Goal: Task Accomplishment & Management: Complete application form

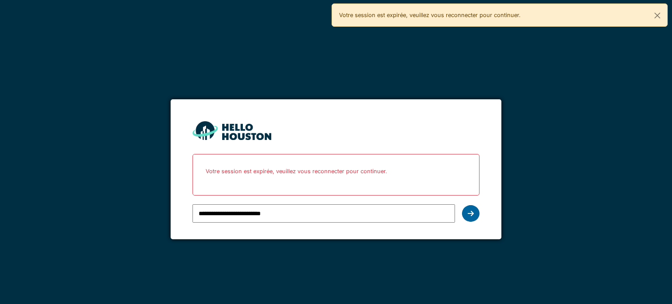
click at [479, 211] on form "**********" at bounding box center [336, 169] width 331 height 141
click at [476, 211] on div at bounding box center [471, 213] width 18 height 17
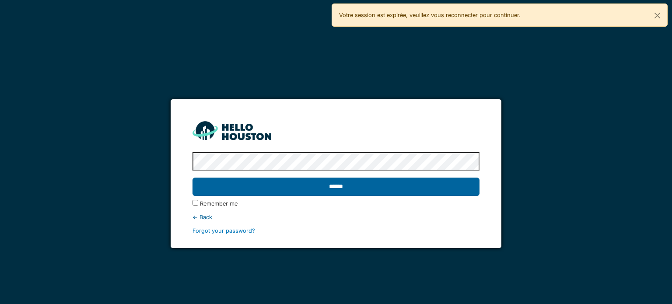
click at [367, 189] on input "******" at bounding box center [336, 187] width 287 height 18
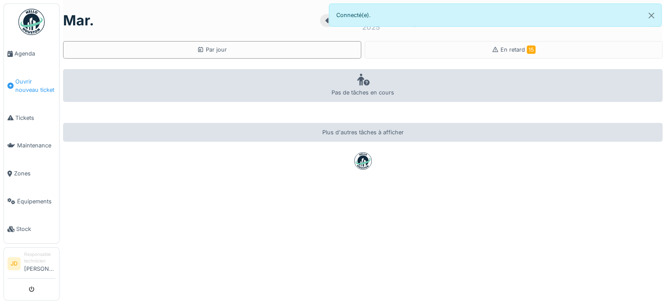
click at [28, 84] on span "Ouvrir nouveau ticket" at bounding box center [35, 85] width 40 height 17
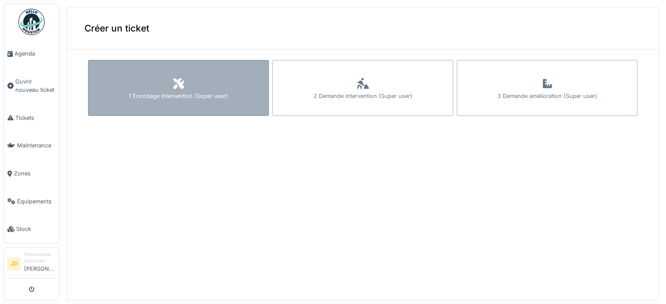
click at [164, 87] on div "1 Encodage intervention (Super user)" at bounding box center [178, 88] width 181 height 56
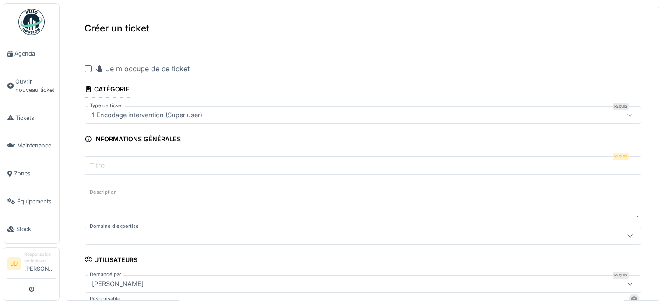
click at [123, 64] on div "Je m'occupe de ce ticket" at bounding box center [142, 68] width 95 height 11
click at [108, 163] on input "Titre" at bounding box center [362, 165] width 556 height 18
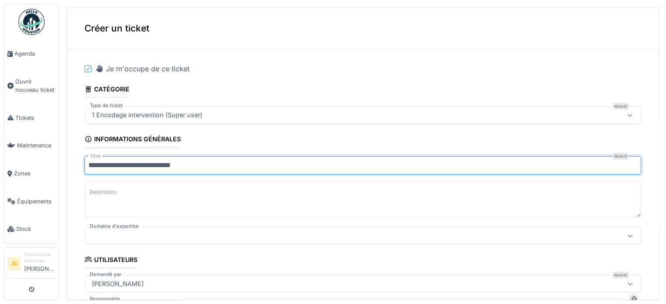
type input "**********"
click at [132, 235] on div at bounding box center [331, 236] width 487 height 10
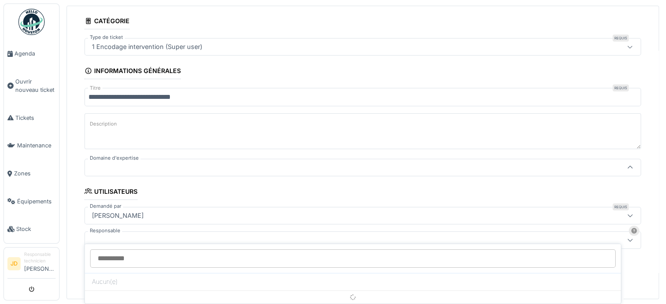
scroll to position [81, 0]
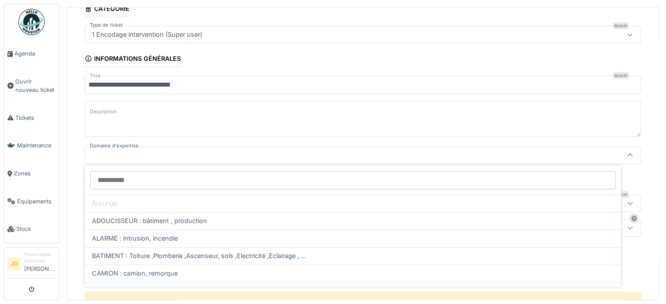
click at [107, 157] on div at bounding box center [331, 156] width 487 height 10
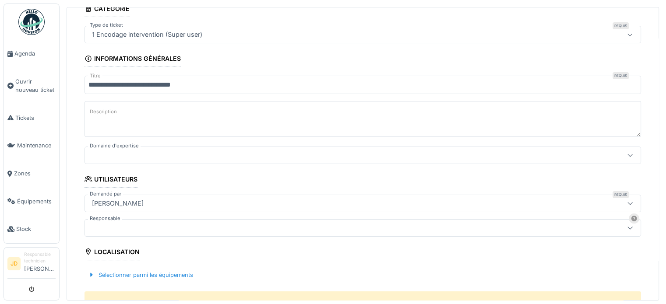
click at [107, 157] on div at bounding box center [331, 156] width 487 height 10
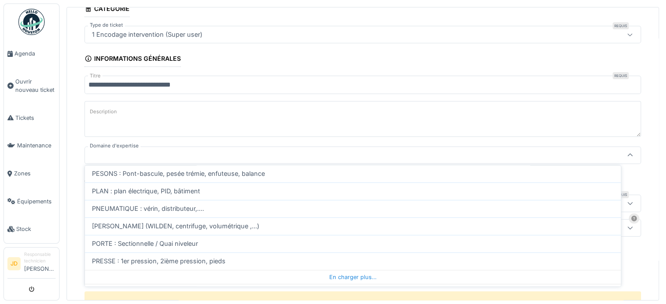
scroll to position [305, 0]
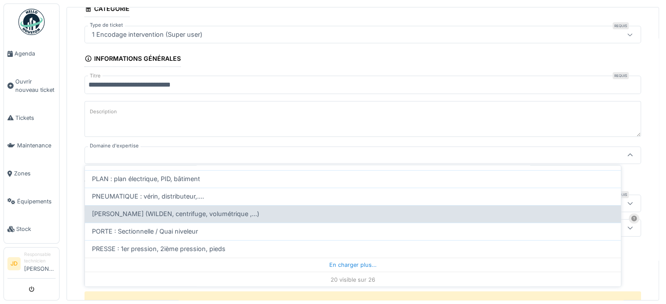
click at [159, 209] on span "[PERSON_NAME] (WILDEN, centrifuge, volumétrique ,...)" at bounding box center [175, 214] width 167 height 10
type input "****"
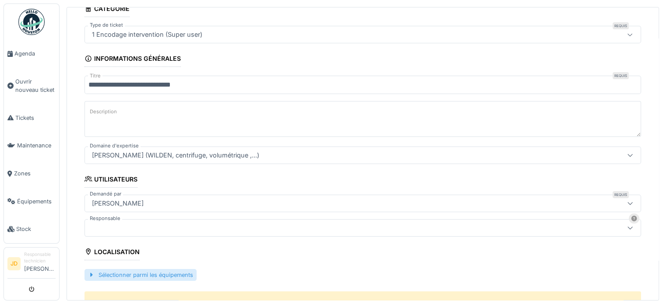
click at [147, 275] on div "Sélectionner parmi les équipements" at bounding box center [140, 275] width 112 height 12
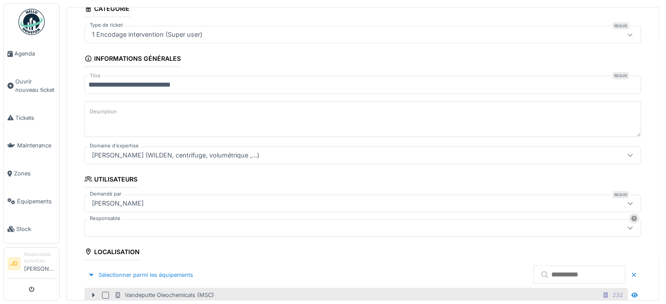
scroll to position [168, 0]
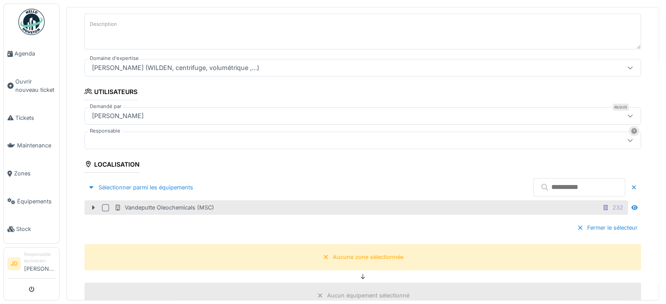
click at [164, 208] on div "Vandeputte Oleochemicals (MSC)" at bounding box center [164, 208] width 100 height 8
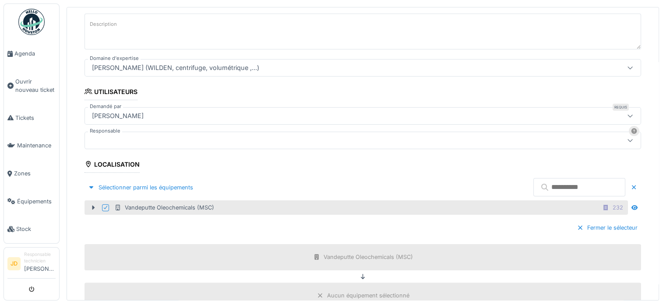
click at [171, 141] on div at bounding box center [331, 141] width 487 height 10
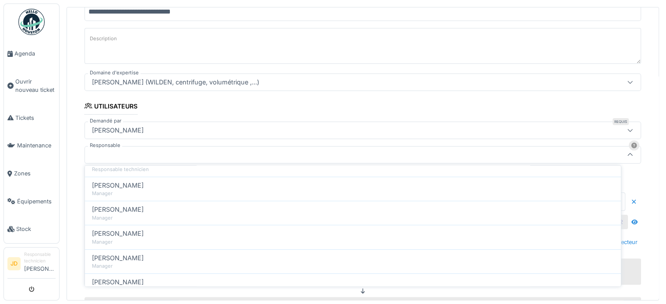
scroll to position [71, 0]
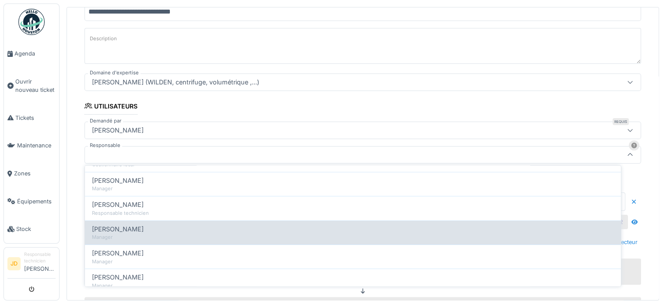
click at [144, 225] on div "[PERSON_NAME]" at bounding box center [353, 229] width 522 height 10
type input "****"
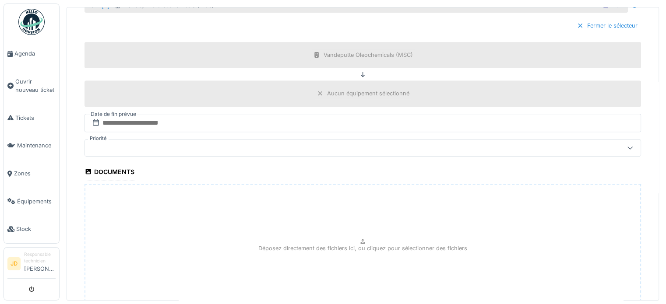
scroll to position [373, 0]
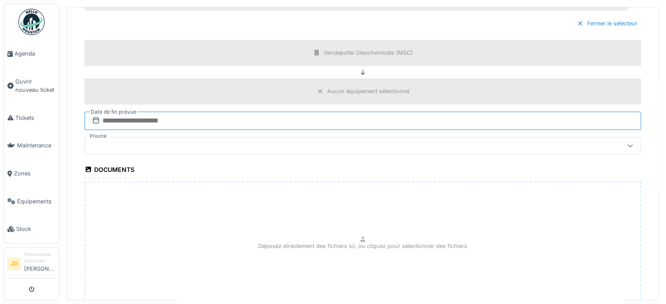
click at [477, 119] on input "text" at bounding box center [362, 121] width 556 height 18
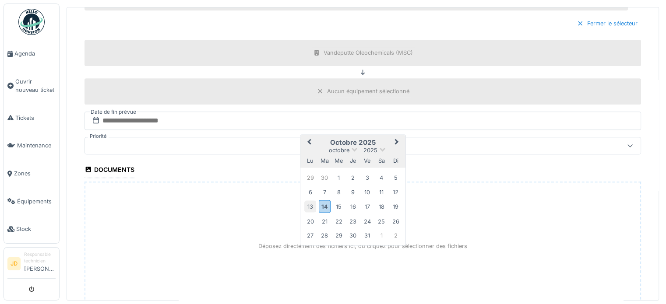
click at [310, 201] on div "13" at bounding box center [310, 207] width 12 height 12
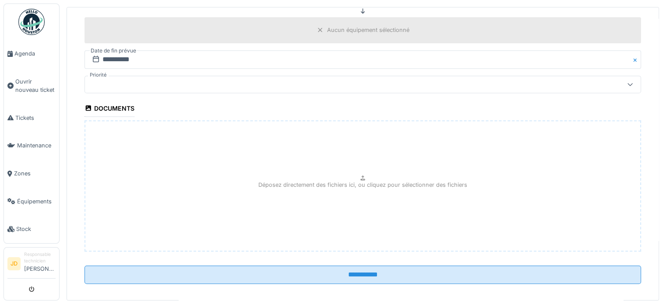
scroll to position [440, 0]
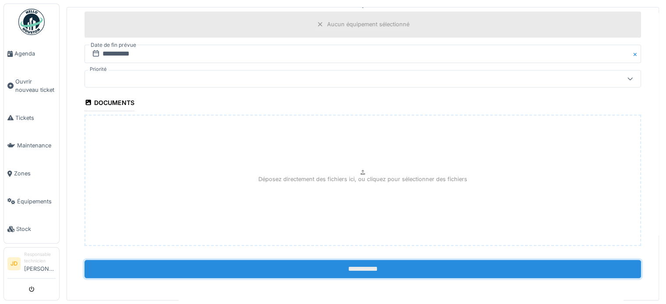
click at [316, 262] on input "**********" at bounding box center [362, 269] width 556 height 18
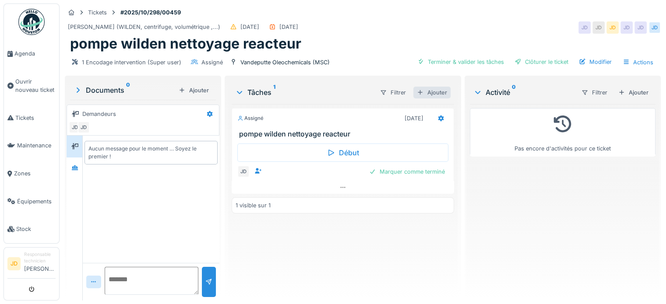
click at [429, 92] on div "Ajouter" at bounding box center [431, 93] width 37 height 12
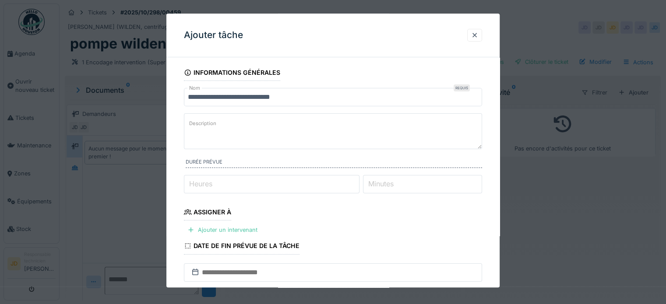
click at [334, 133] on textarea "Description" at bounding box center [333, 131] width 298 height 36
click at [382, 127] on textarea "**********" at bounding box center [333, 131] width 298 height 36
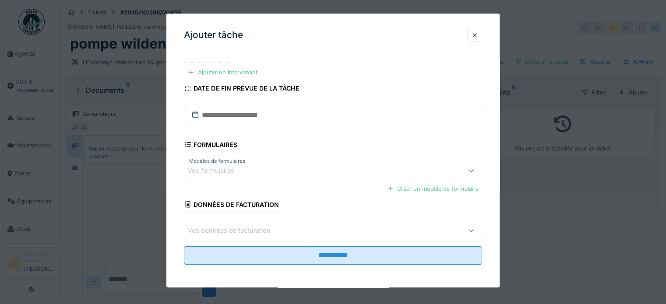
scroll to position [7, 0]
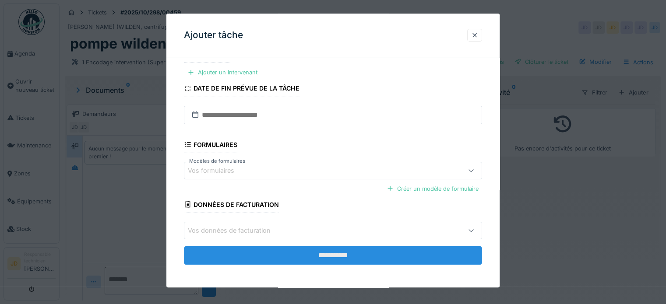
type textarea "**********"
click at [303, 249] on input "**********" at bounding box center [333, 255] width 298 height 18
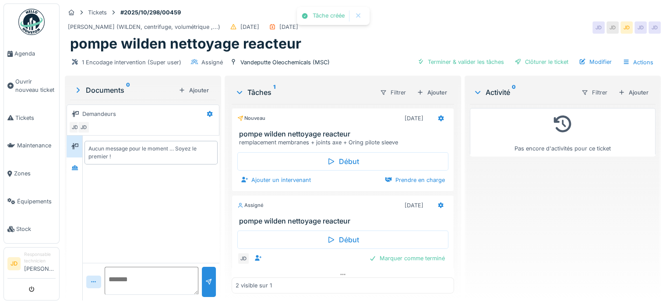
scroll to position [5, 0]
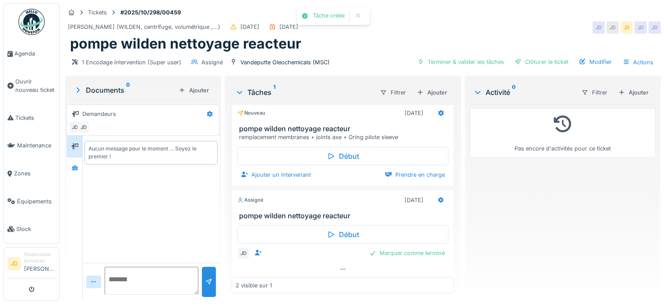
click at [413, 253] on div "Début JD Marquer comme terminé" at bounding box center [343, 241] width 222 height 43
click at [413, 250] on div "Marquer comme terminé" at bounding box center [407, 253] width 83 height 12
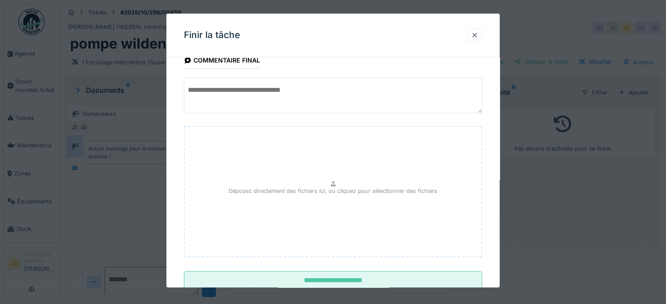
scroll to position [82, 0]
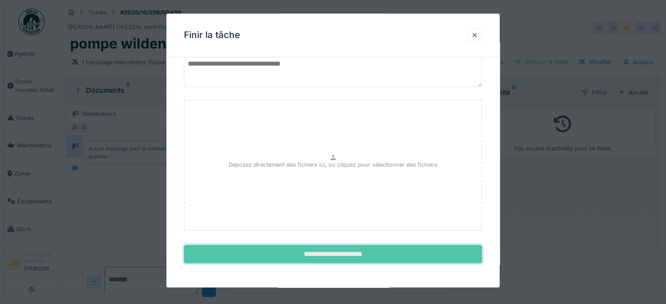
click at [355, 261] on input "**********" at bounding box center [333, 255] width 298 height 18
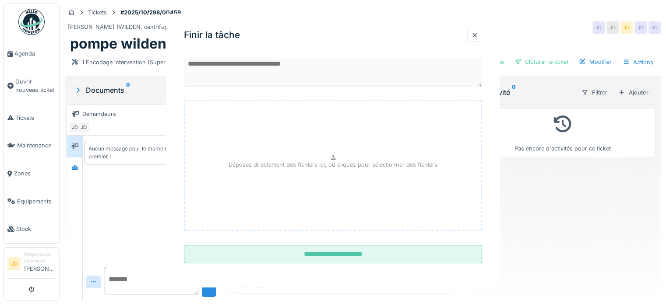
scroll to position [0, 0]
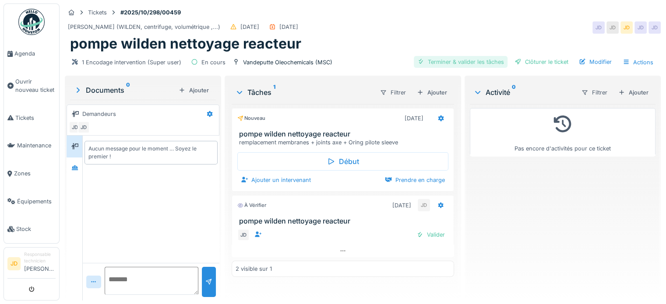
click at [457, 58] on div "Terminer & valider les tâches" at bounding box center [461, 62] width 94 height 12
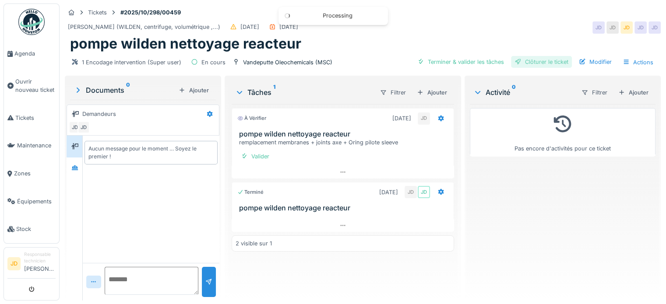
click at [529, 60] on div "Clôturer le ticket" at bounding box center [541, 62] width 61 height 12
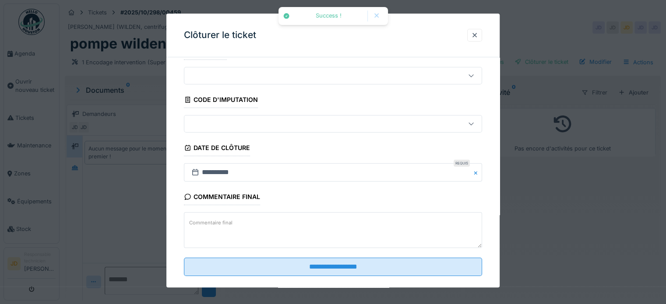
scroll to position [33, 0]
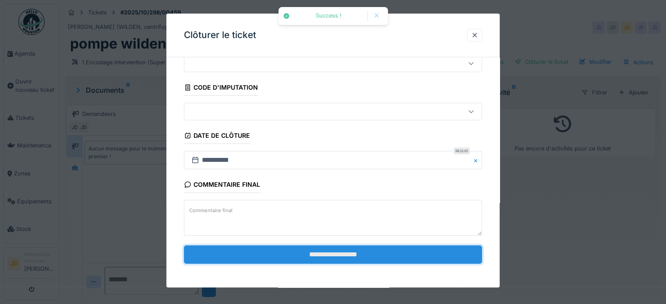
click at [395, 262] on input "**********" at bounding box center [333, 255] width 298 height 18
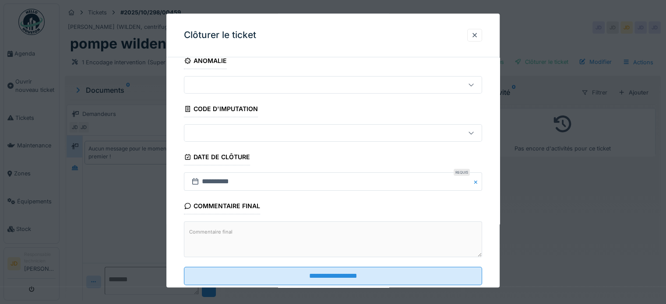
scroll to position [0, 0]
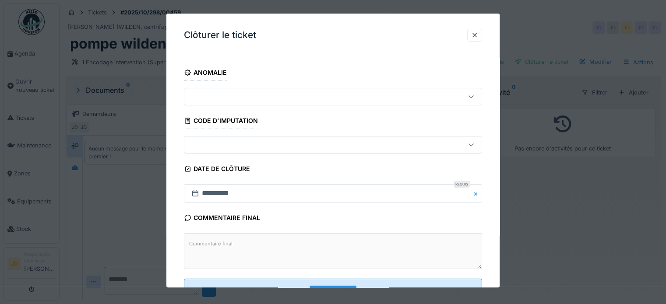
click at [382, 96] on div at bounding box center [315, 97] width 254 height 10
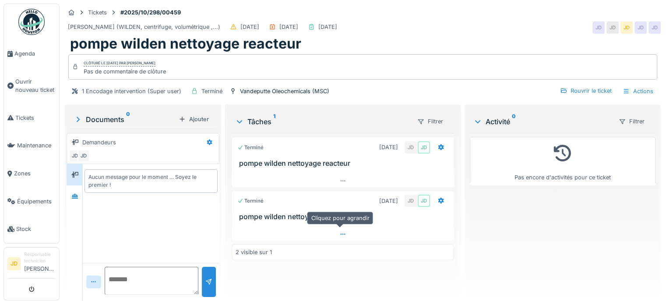
scroll to position [7, 0]
click at [15, 54] on span "Agenda" at bounding box center [34, 53] width 41 height 8
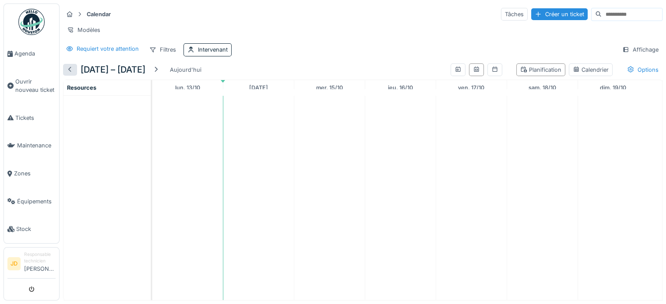
click at [72, 73] on div at bounding box center [70, 70] width 7 height 8
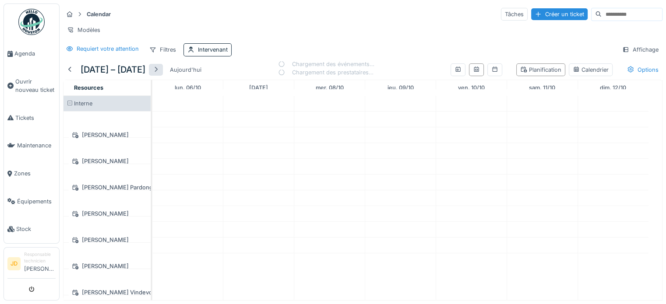
click at [159, 72] on div at bounding box center [155, 70] width 7 height 8
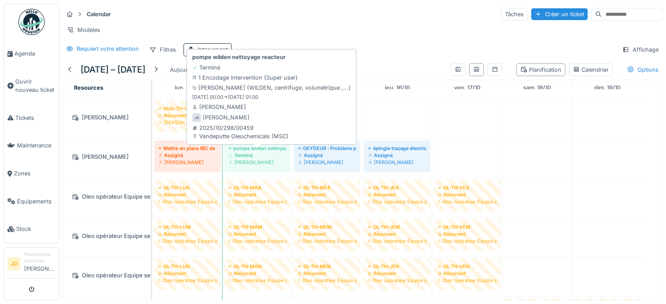
scroll to position [224, 0]
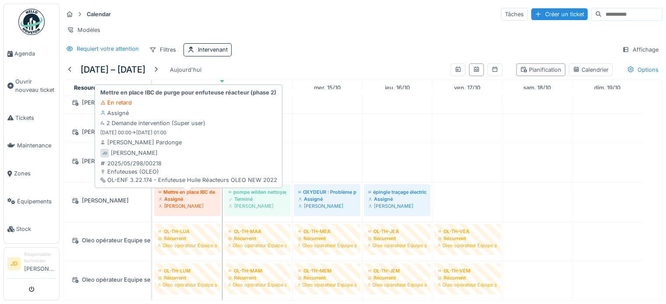
click at [205, 196] on div "Mettre en place IBC de purge pour enfuteuse réacteur (phase 2)" at bounding box center [187, 192] width 58 height 7
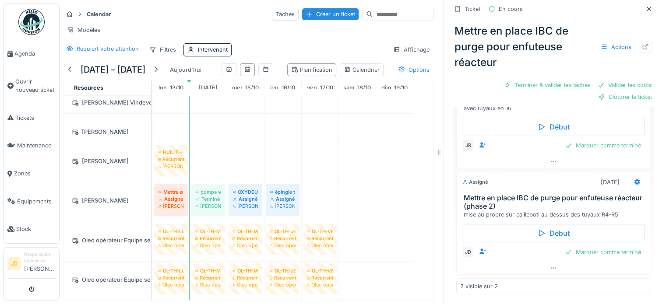
scroll to position [226, 0]
click at [530, 199] on h3 "Mettre en place IBC de purge pour enfuteuse réacteur (phase 2)" at bounding box center [555, 202] width 183 height 17
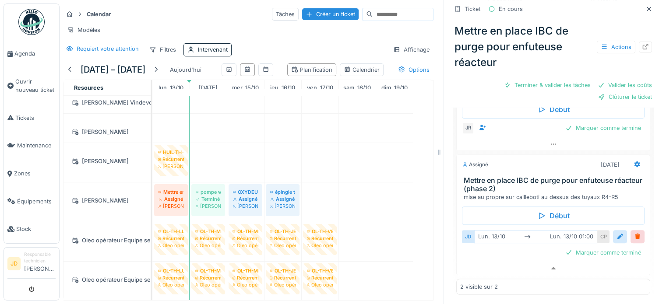
click at [535, 176] on h3 "Mettre en place IBC de purge pour enfuteuse réacteur (phase 2)" at bounding box center [555, 184] width 183 height 17
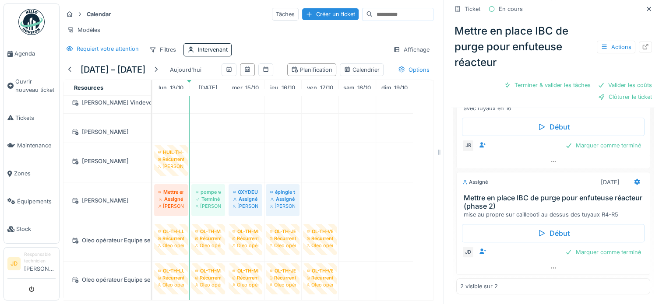
click at [518, 194] on h3 "Mettre en place IBC de purge pour enfuteuse réacteur (phase 2)" at bounding box center [555, 202] width 183 height 17
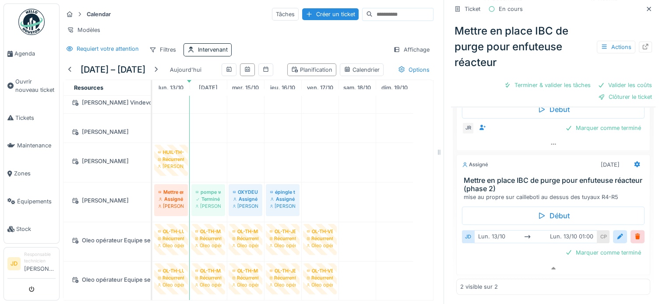
click at [531, 176] on h3 "Mettre en place IBC de purge pour enfuteuse réacteur (phase 2)" at bounding box center [555, 184] width 183 height 17
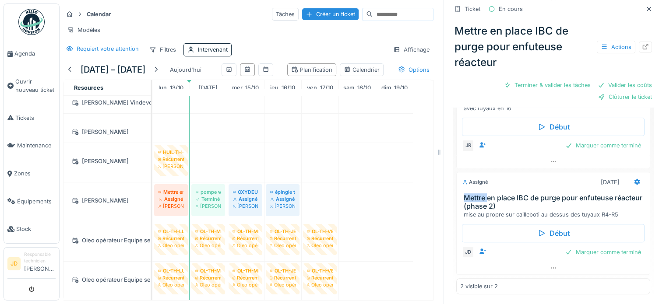
click at [531, 176] on div "Assigné 13/10/2025" at bounding box center [553, 182] width 183 height 13
click at [527, 194] on h3 "Mettre en place IBC de purge pour enfuteuse réacteur (phase 2)" at bounding box center [555, 202] width 183 height 17
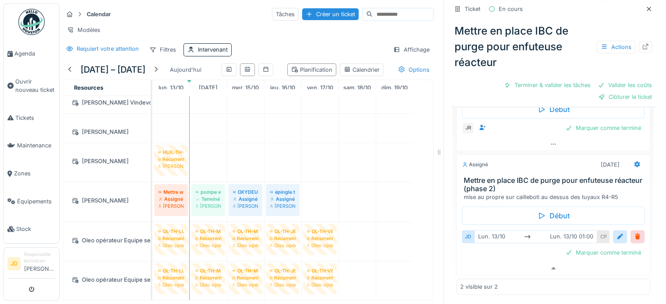
click at [556, 193] on div "mise au propre sur cailleboti au dessus des tuyaux R4-R5" at bounding box center [555, 197] width 183 height 8
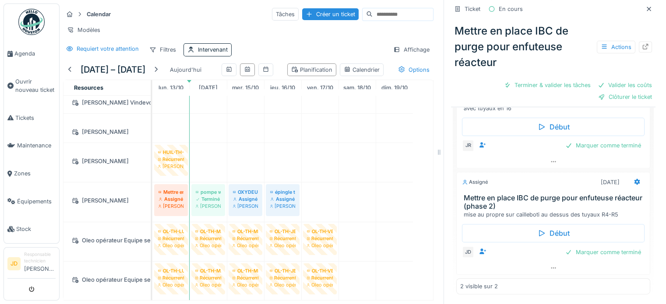
click at [548, 211] on div "mise au propre sur cailleboti au dessus des tuyaux R4-R5" at bounding box center [555, 215] width 183 height 8
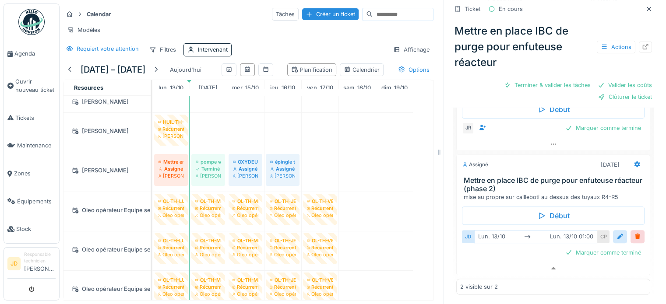
scroll to position [312, 0]
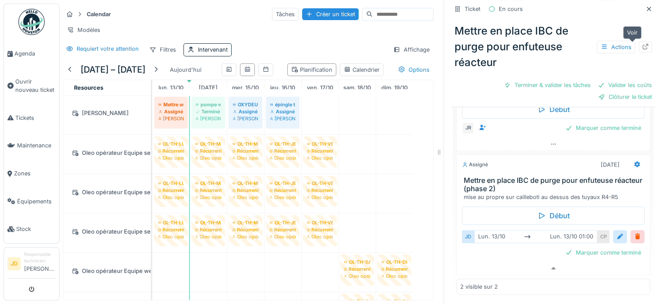
click at [642, 44] on icon at bounding box center [645, 47] width 7 height 6
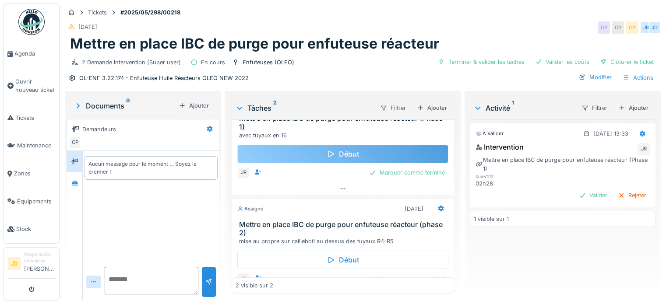
scroll to position [57, 0]
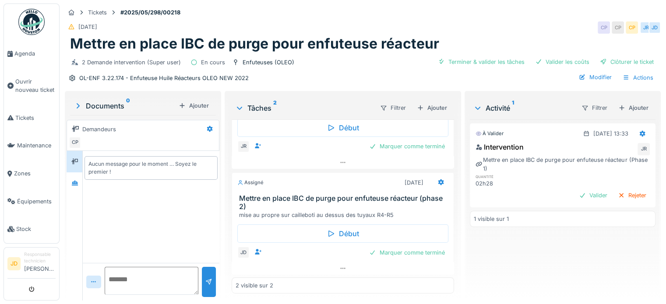
click at [364, 198] on h3 "Mettre en place IBC de purge pour enfuteuse réacteur (phase 2)" at bounding box center [344, 202] width 211 height 17
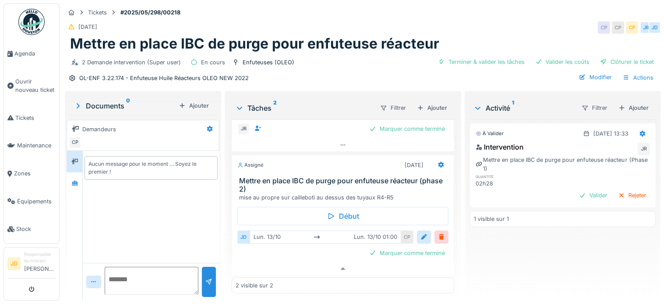
click at [375, 166] on div "Assigné 13/10/2025 Mettre en place IBC de purge pour enfuteuse réacteur (phase …" at bounding box center [343, 178] width 222 height 47
click at [375, 177] on h3 "Mettre en place IBC de purge pour enfuteuse réacteur (phase 2)" at bounding box center [344, 185] width 211 height 17
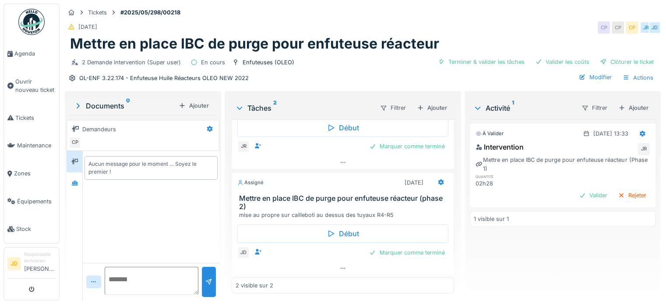
click at [324, 194] on h3 "Mettre en place IBC de purge pour enfuteuse réacteur (phase 2)" at bounding box center [344, 202] width 211 height 17
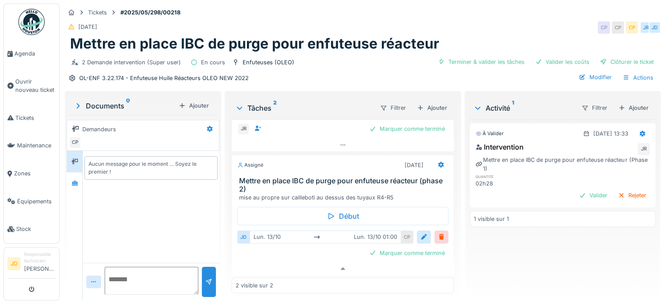
scroll to position [0, 0]
click at [311, 182] on h3 "Mettre en place IBC de purge pour enfuteuse réacteur (phase 2)" at bounding box center [344, 185] width 211 height 17
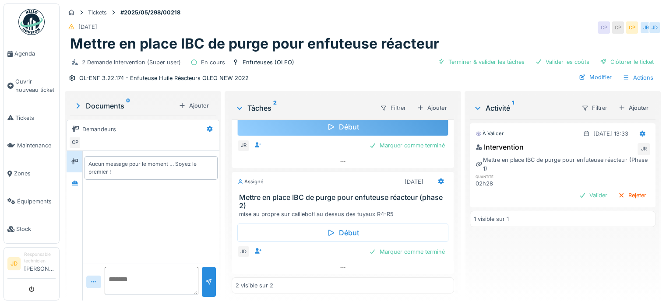
scroll to position [57, 0]
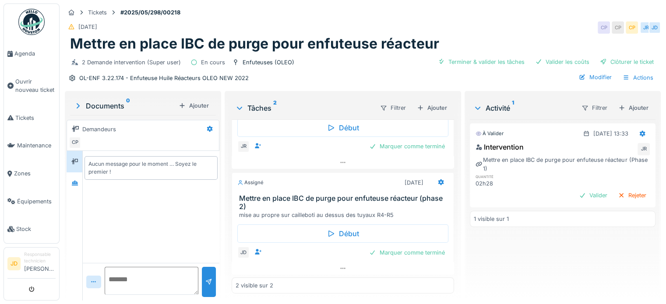
click at [313, 199] on h3 "Mettre en place IBC de purge pour enfuteuse réacteur (phase 2)" at bounding box center [344, 202] width 211 height 17
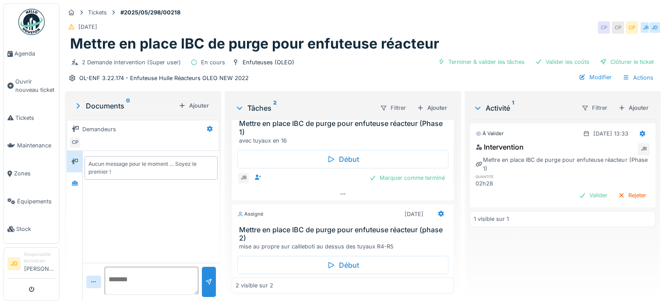
scroll to position [0, 0]
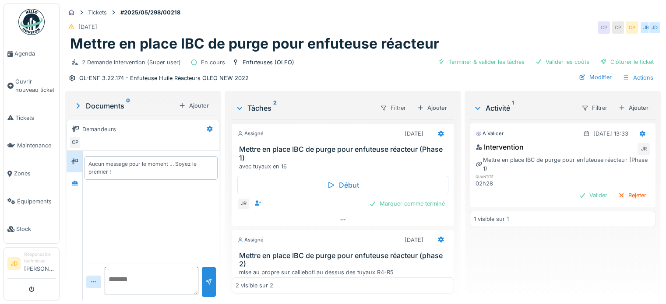
click at [349, 149] on h3 "Mettre en place IBC de purge pour enfuteuse réacteur (Phase 1)" at bounding box center [344, 153] width 211 height 17
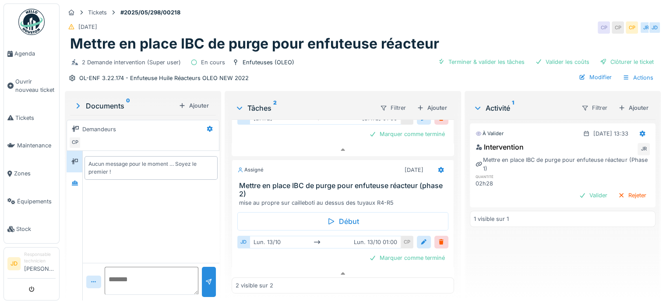
click at [332, 182] on h3 "Mettre en place IBC de purge pour enfuteuse réacteur (phase 2)" at bounding box center [344, 190] width 211 height 17
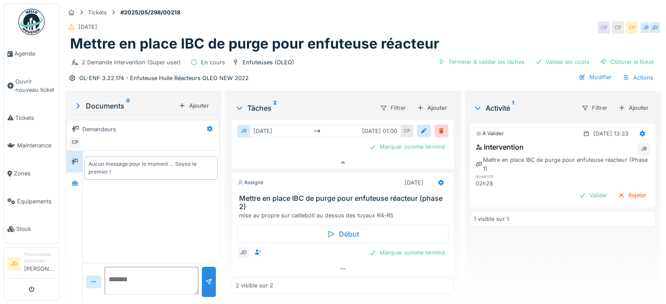
click at [339, 194] on h3 "Mettre en place IBC de purge pour enfuteuse réacteur (phase 2)" at bounding box center [344, 202] width 211 height 17
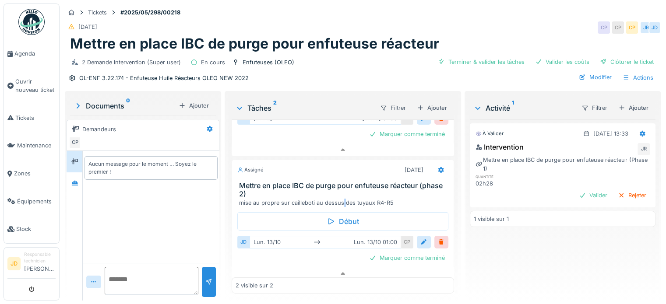
click at [339, 199] on div "mise au propre sur cailleboti au dessus des tuyaux R4-R5" at bounding box center [344, 203] width 211 height 8
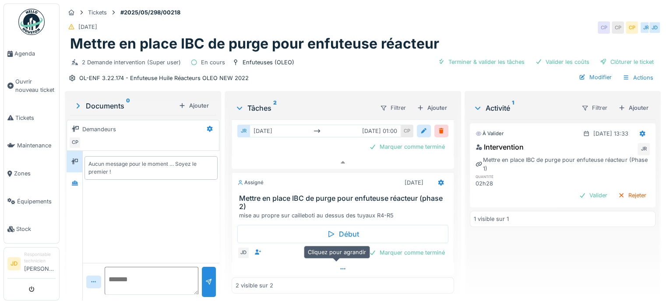
click at [340, 268] on icon at bounding box center [342, 268] width 5 height 1
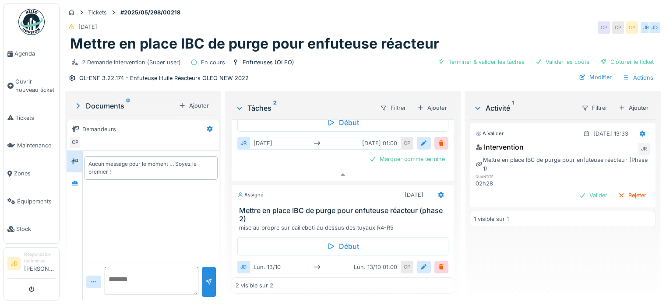
scroll to position [49, 0]
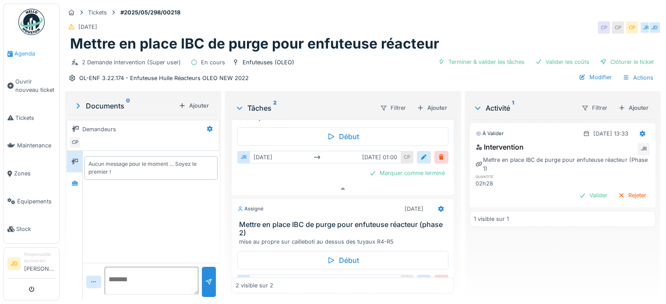
click at [31, 56] on span "Agenda" at bounding box center [34, 53] width 41 height 8
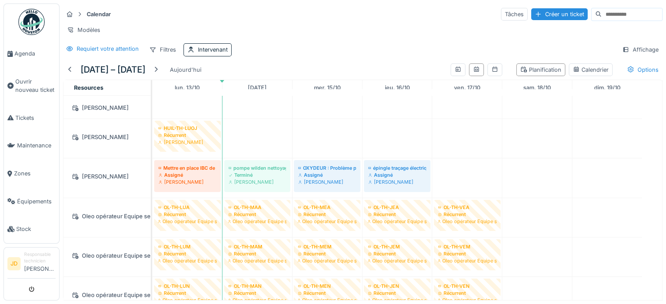
scroll to position [249, 0]
